Goal: Task Accomplishment & Management: Manage account settings

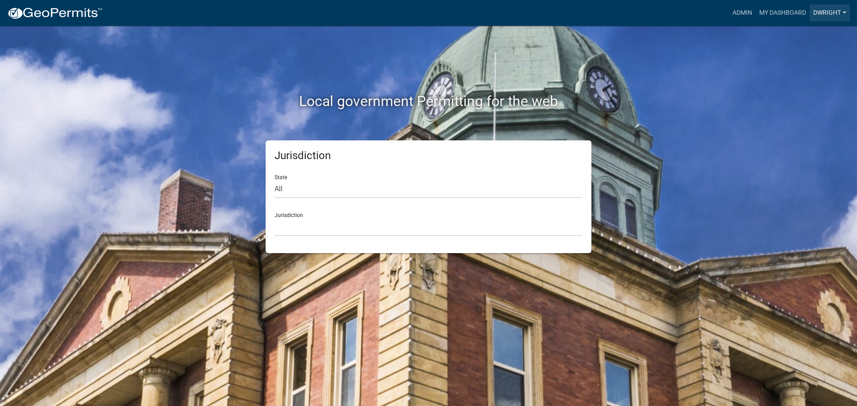
click at [827, 14] on link "Dwright" at bounding box center [829, 12] width 40 height 17
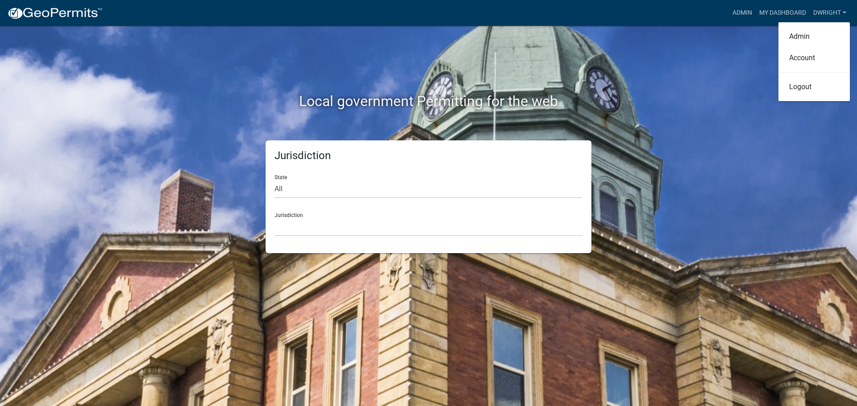
drag, startPoint x: 763, startPoint y: 232, endPoint x: 424, endPoint y: 186, distance: 342.2
click at [755, 228] on div "Local government Permitting for the web Jurisdiction State All [US_STATE] [US_S…" at bounding box center [428, 203] width 857 height 406
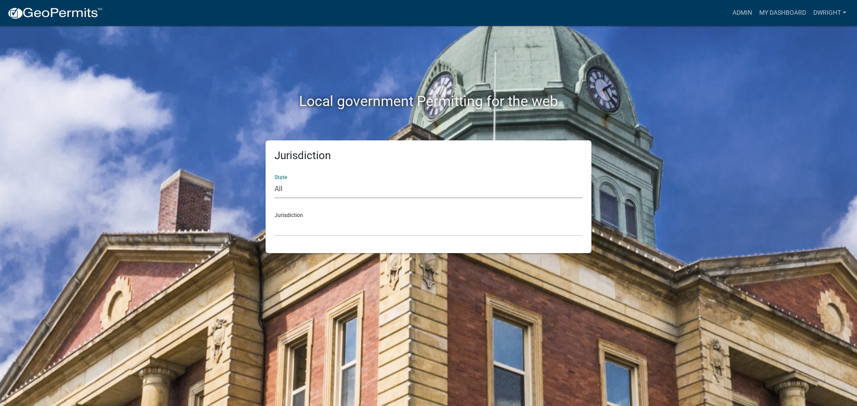
click at [278, 186] on select "All [US_STATE] [US_STATE] [US_STATE] [US_STATE] [US_STATE] [US_STATE] [US_STATE…" at bounding box center [428, 189] width 308 height 18
select select "[US_STATE]"
click at [274, 180] on select "All [US_STATE] [US_STATE] [US_STATE] [US_STATE] [US_STATE] [US_STATE] [US_STATE…" at bounding box center [428, 189] width 308 height 18
click at [302, 215] on div "Jurisdiction [GEOGRAPHIC_DATA], [US_STATE][PERSON_NAME][GEOGRAPHIC_DATA], [US_S…" at bounding box center [428, 221] width 308 height 31
click at [304, 236] on select "[GEOGRAPHIC_DATA], [US_STATE][PERSON_NAME][GEOGRAPHIC_DATA], [US_STATE][PERSON_…" at bounding box center [428, 227] width 308 height 18
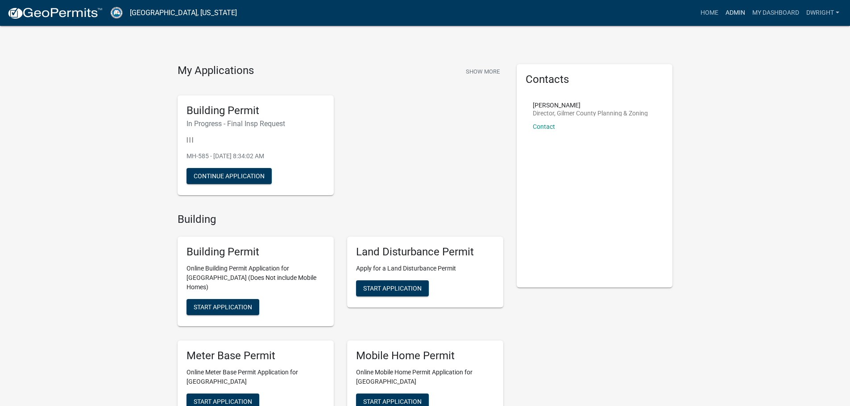
click at [731, 11] on link "Admin" at bounding box center [735, 12] width 27 height 17
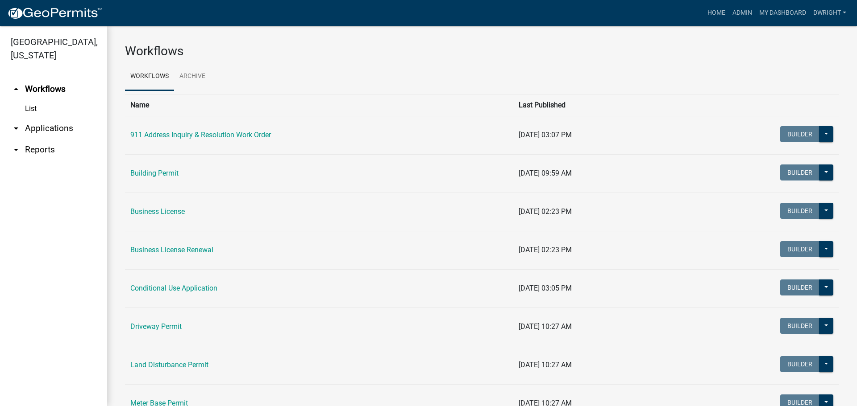
click at [60, 128] on link "arrow_drop_down Applications" at bounding box center [53, 128] width 107 height 21
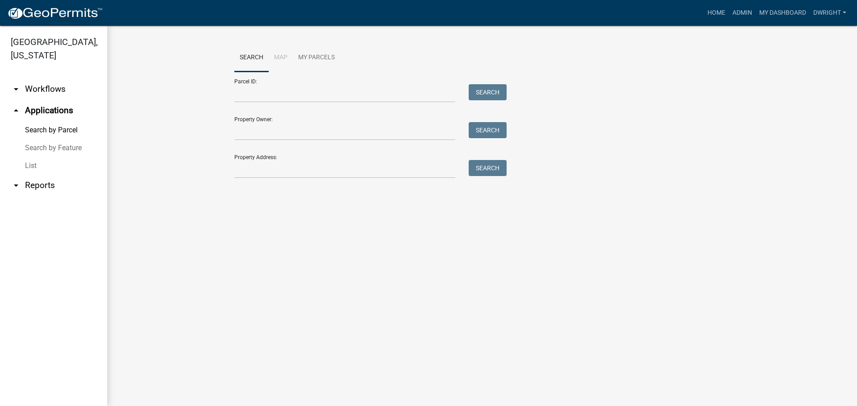
click at [44, 184] on link "arrow_drop_down Reports" at bounding box center [53, 185] width 107 height 21
select select "0: null"
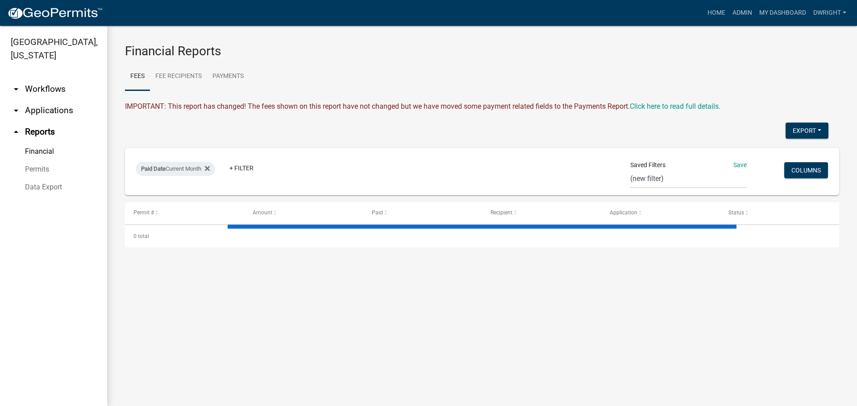
click at [49, 110] on link "arrow_drop_down Applications" at bounding box center [53, 110] width 107 height 21
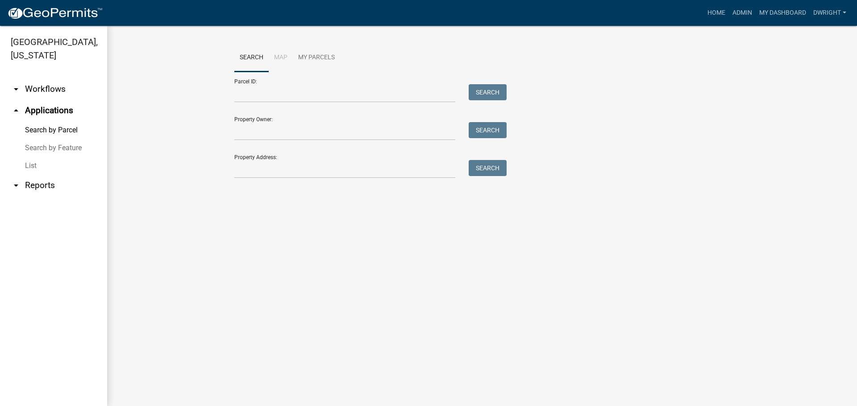
click at [46, 87] on link "arrow_drop_down Workflows" at bounding box center [53, 89] width 107 height 21
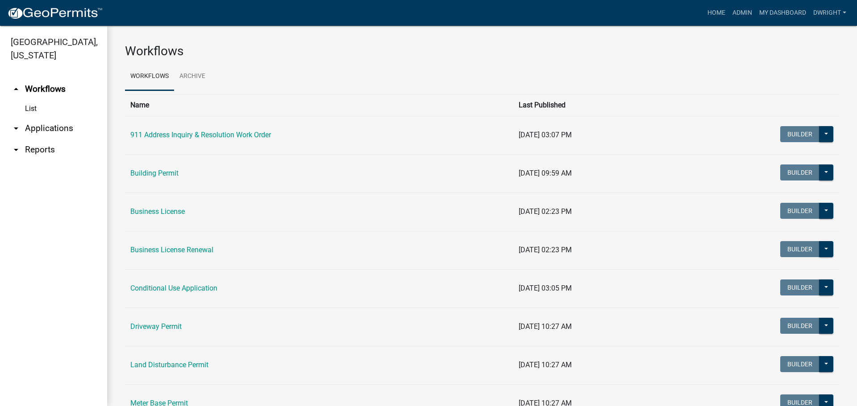
click at [37, 129] on link "arrow_drop_down Applications" at bounding box center [53, 128] width 107 height 21
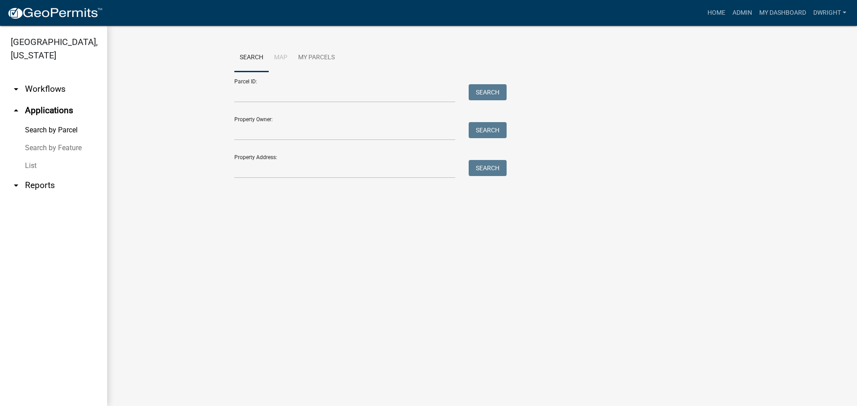
click at [32, 166] on link "List" at bounding box center [53, 166] width 107 height 18
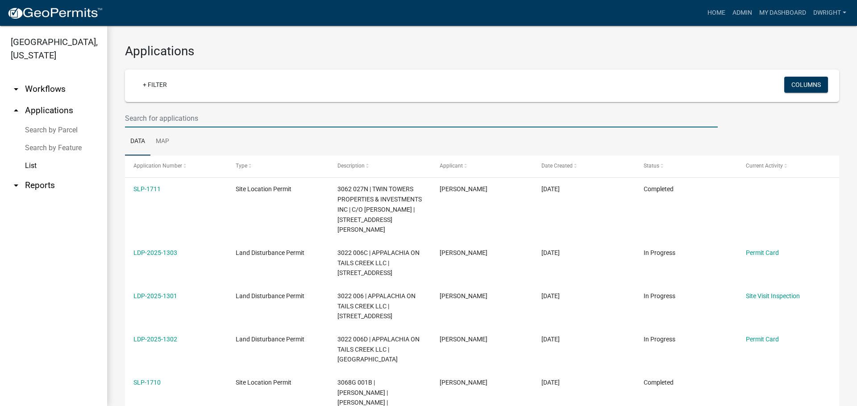
click at [180, 119] on input "text" at bounding box center [421, 118] width 593 height 18
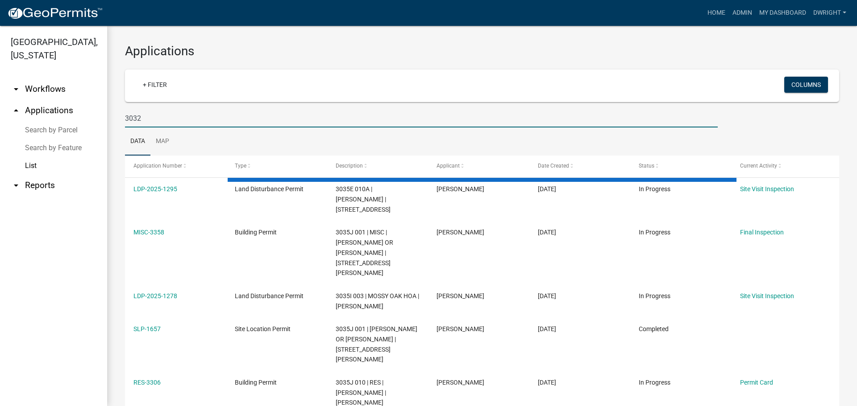
type input "3032"
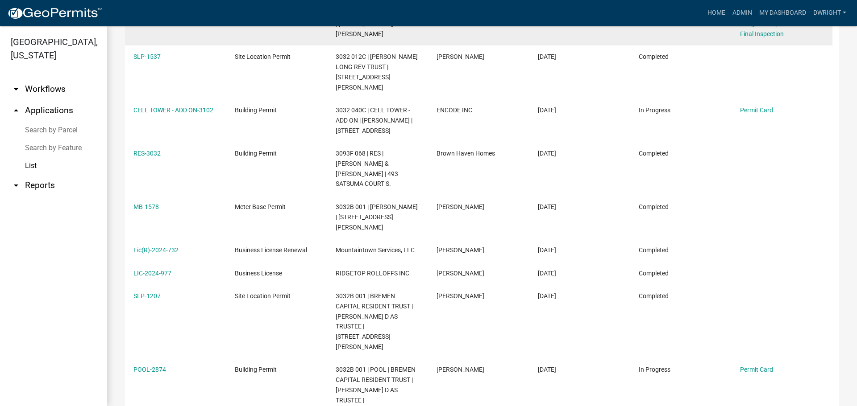
scroll to position [223, 0]
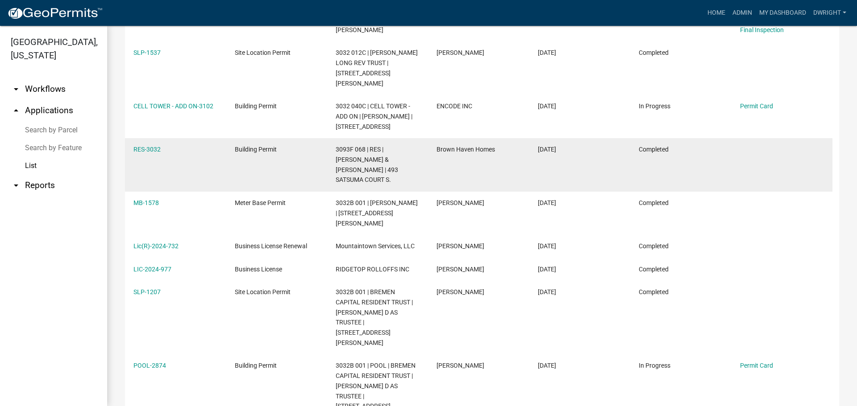
click at [251, 146] on span "Building Permit" at bounding box center [256, 149] width 42 height 7
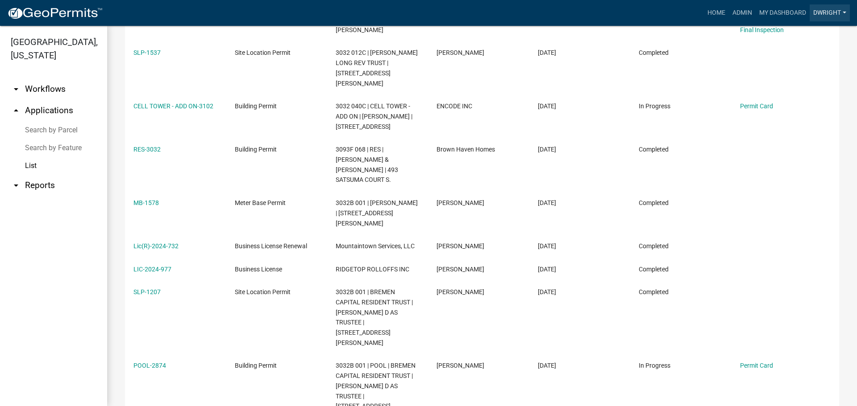
click at [831, 13] on link "Dwright" at bounding box center [829, 12] width 40 height 17
click at [792, 91] on link "Logout" at bounding box center [813, 86] width 71 height 21
